Goal: Register for event/course

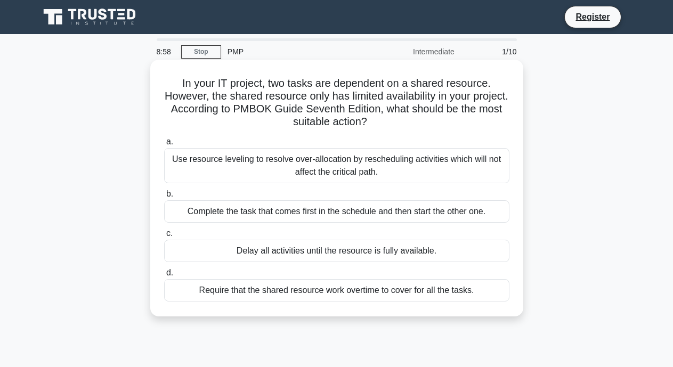
click at [363, 216] on div "Complete the task that comes first in the schedule and then start the other one." at bounding box center [336, 211] width 345 height 22
click at [164, 198] on input "b. Complete the task that comes first in the schedule and then start the other …" at bounding box center [164, 194] width 0 height 7
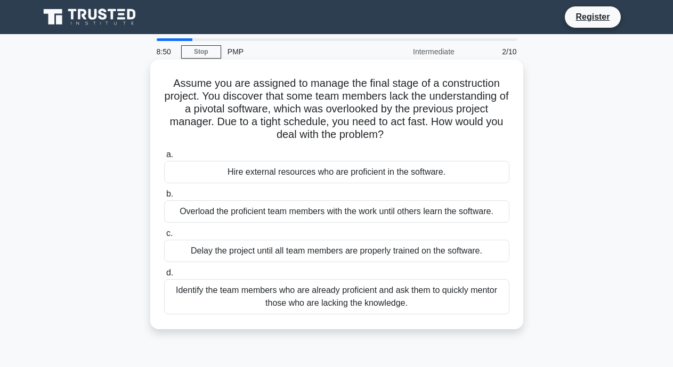
click at [377, 180] on div "Hire external resources who are proficient in the software." at bounding box center [336, 172] width 345 height 22
click at [164, 158] on input "a. Hire external resources who are proficient in the software." at bounding box center [164, 154] width 0 height 7
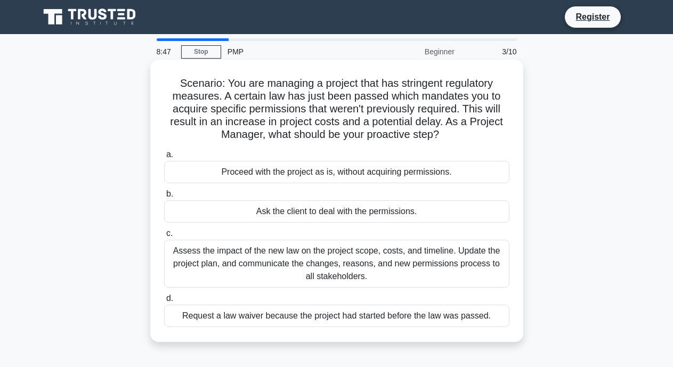
click at [384, 212] on div "Ask the client to deal with the permissions." at bounding box center [336, 211] width 345 height 22
click at [164, 198] on input "b. Ask the client to deal with the permissions." at bounding box center [164, 194] width 0 height 7
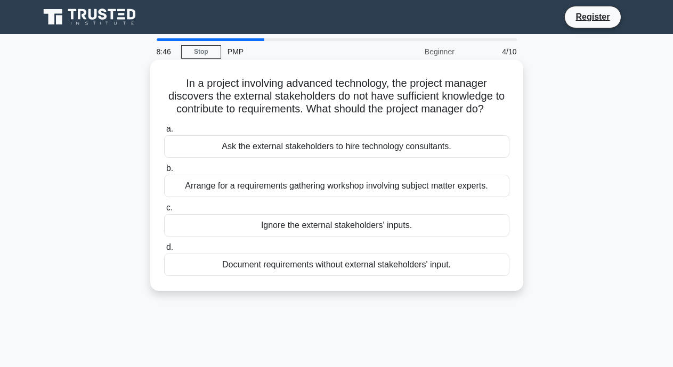
click at [387, 231] on div "Ignore the external stakeholders' inputs." at bounding box center [336, 225] width 345 height 22
click at [164, 212] on input "c. Ignore the external stakeholders' inputs." at bounding box center [164, 208] width 0 height 7
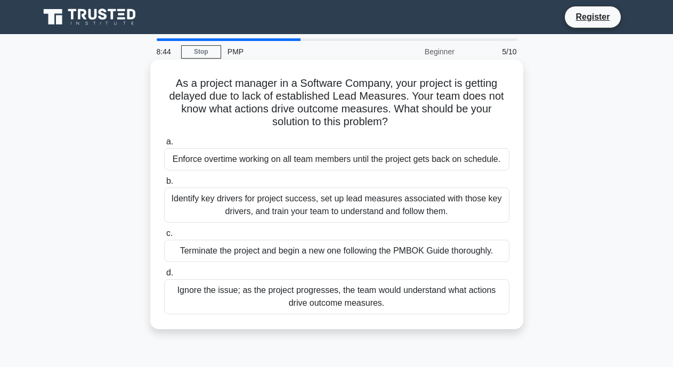
click at [369, 161] on div "Enforce overtime working on all team members until the project gets back on sch…" at bounding box center [336, 159] width 345 height 22
click at [164, 146] on input "a. Enforce overtime working on all team members until the project gets back on …" at bounding box center [164, 142] width 0 height 7
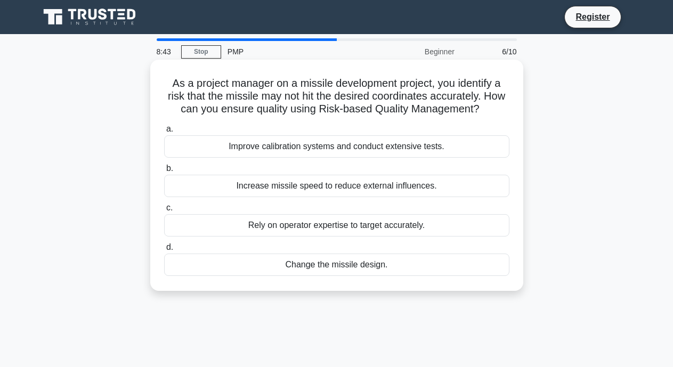
click at [373, 224] on div "Rely on operator expertise to target accurately." at bounding box center [336, 225] width 345 height 22
click at [164, 212] on input "c. Rely on operator expertise to target accurately." at bounding box center [164, 208] width 0 height 7
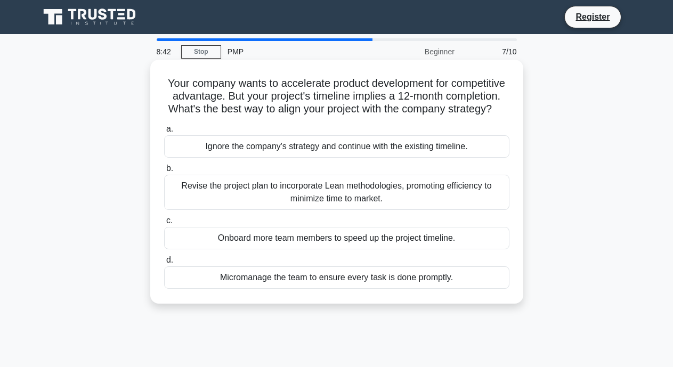
click at [377, 202] on div "Revise the project plan to incorporate Lean methodologies, promoting efficiency…" at bounding box center [336, 192] width 345 height 35
click at [164, 172] on input "b. Revise the project plan to incorporate Lean methodologies, promoting efficie…" at bounding box center [164, 168] width 0 height 7
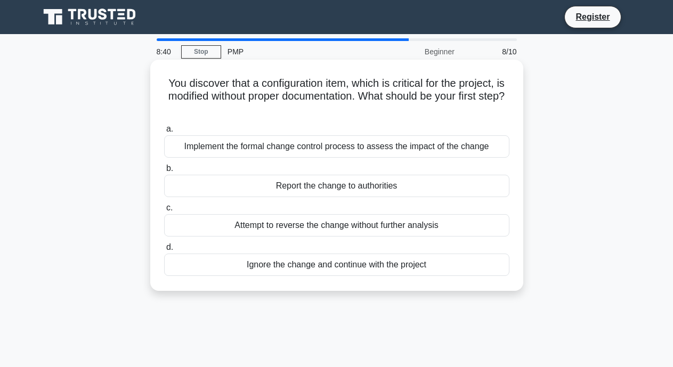
click at [377, 260] on div "Ignore the change and continue with the project" at bounding box center [336, 265] width 345 height 22
click at [164, 251] on input "d. Ignore the change and continue with the project" at bounding box center [164, 247] width 0 height 7
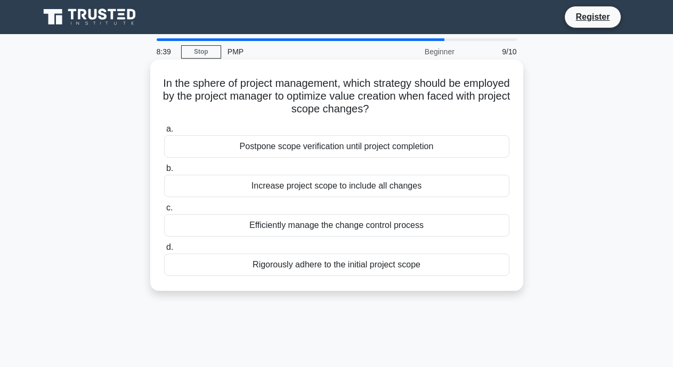
click at [379, 260] on div "Rigorously adhere to the initial project scope" at bounding box center [336, 265] width 345 height 22
click at [164, 251] on input "d. Rigorously adhere to the initial project scope" at bounding box center [164, 247] width 0 height 7
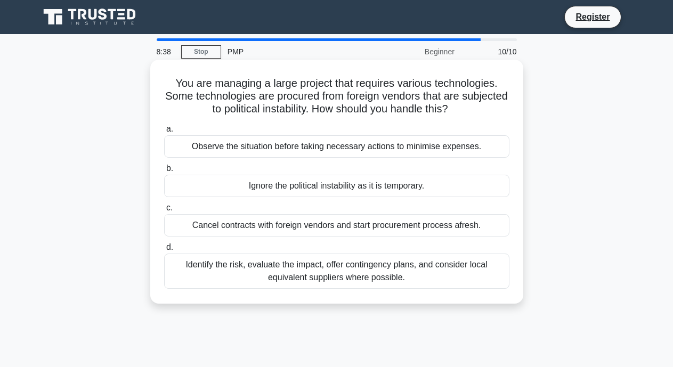
click at [378, 221] on div "Cancel contracts with foreign vendors and start procurement process afresh." at bounding box center [336, 225] width 345 height 22
click at [164, 212] on input "c. Cancel contracts with foreign vendors and start procurement process afresh." at bounding box center [164, 208] width 0 height 7
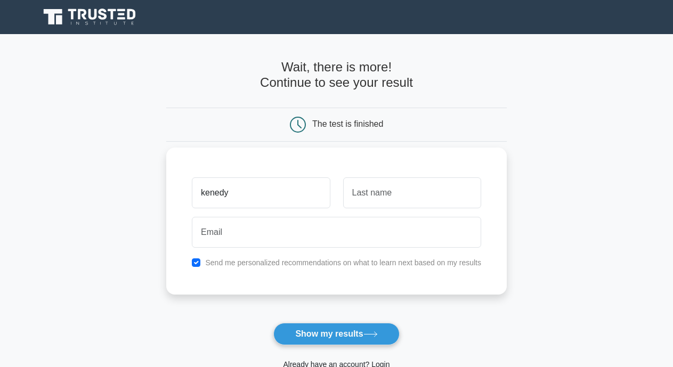
type input "kenedy"
click at [380, 181] on input "text" at bounding box center [412, 193] width 138 height 31
